Goal: Navigation & Orientation: Find specific page/section

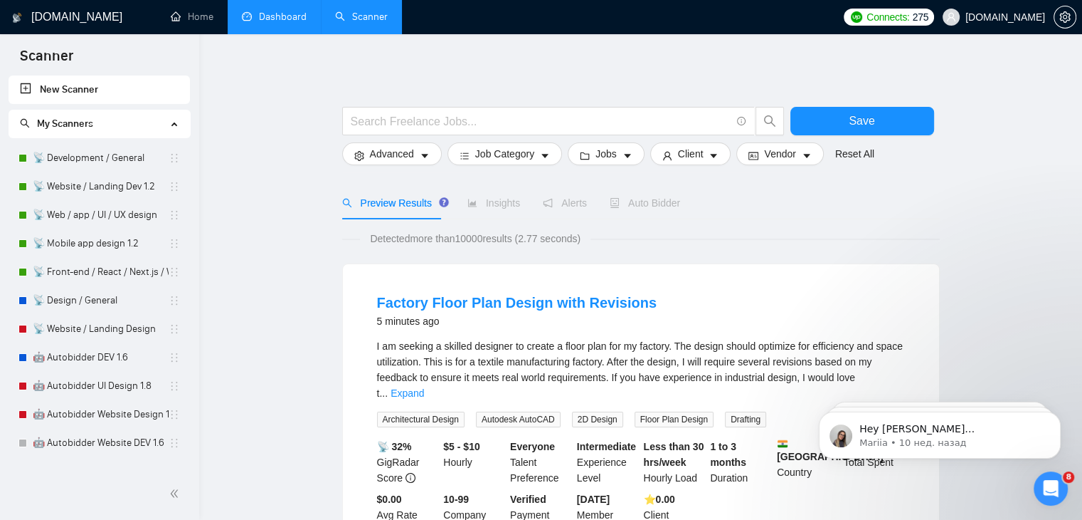
click at [281, 18] on link "Dashboard" at bounding box center [274, 17] width 65 height 12
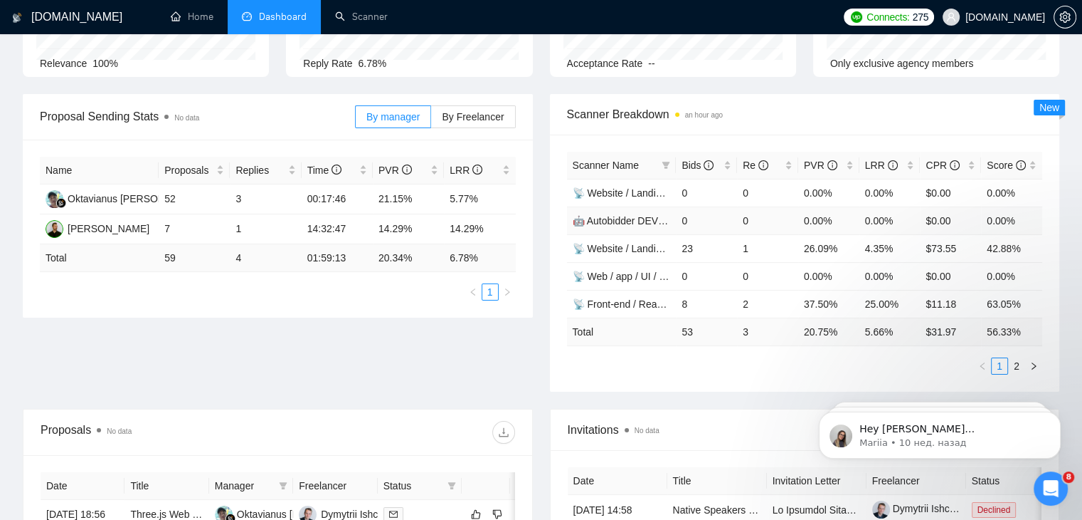
scroll to position [158, 0]
